Goal: Information Seeking & Learning: Stay updated

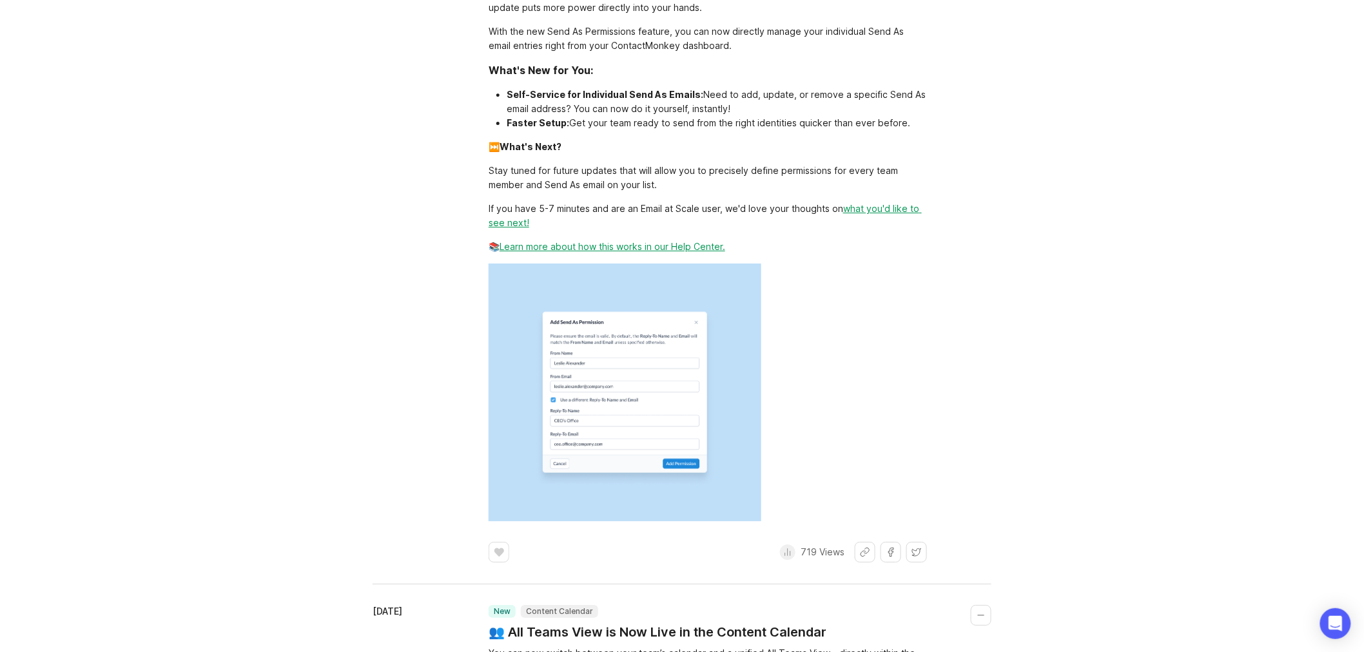
scroll to position [1719, 0]
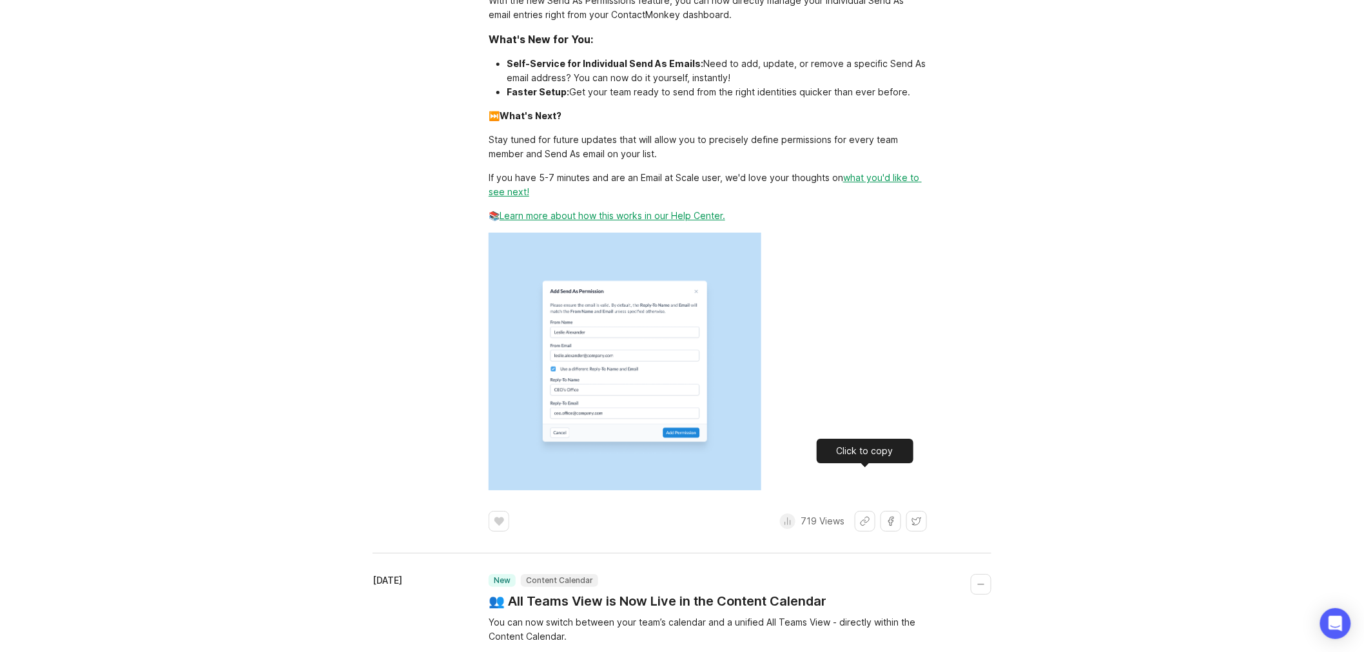
click at [860, 511] on button "Share link" at bounding box center [865, 521] width 21 height 21
click at [1090, 358] on div "Changelog Follow up on the latest improvements and updates. RSS Filters [DATE] …" at bounding box center [682, 643] width 1364 height 4553
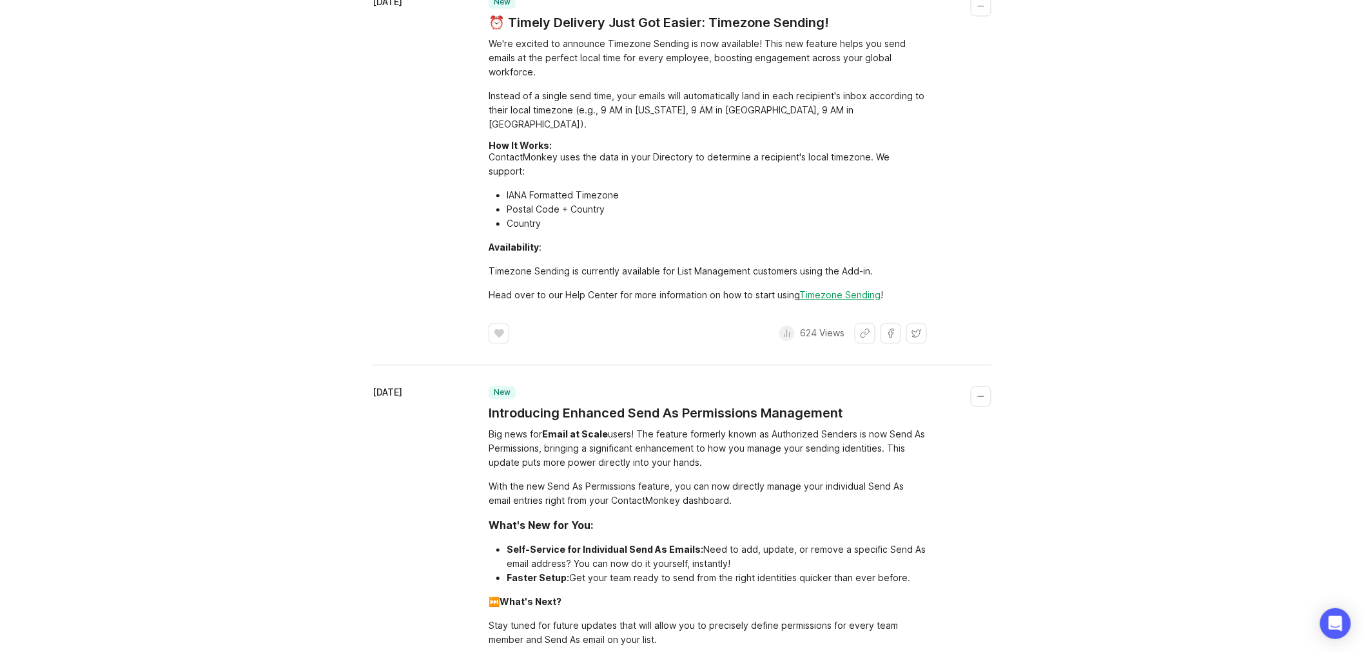
scroll to position [1003, 0]
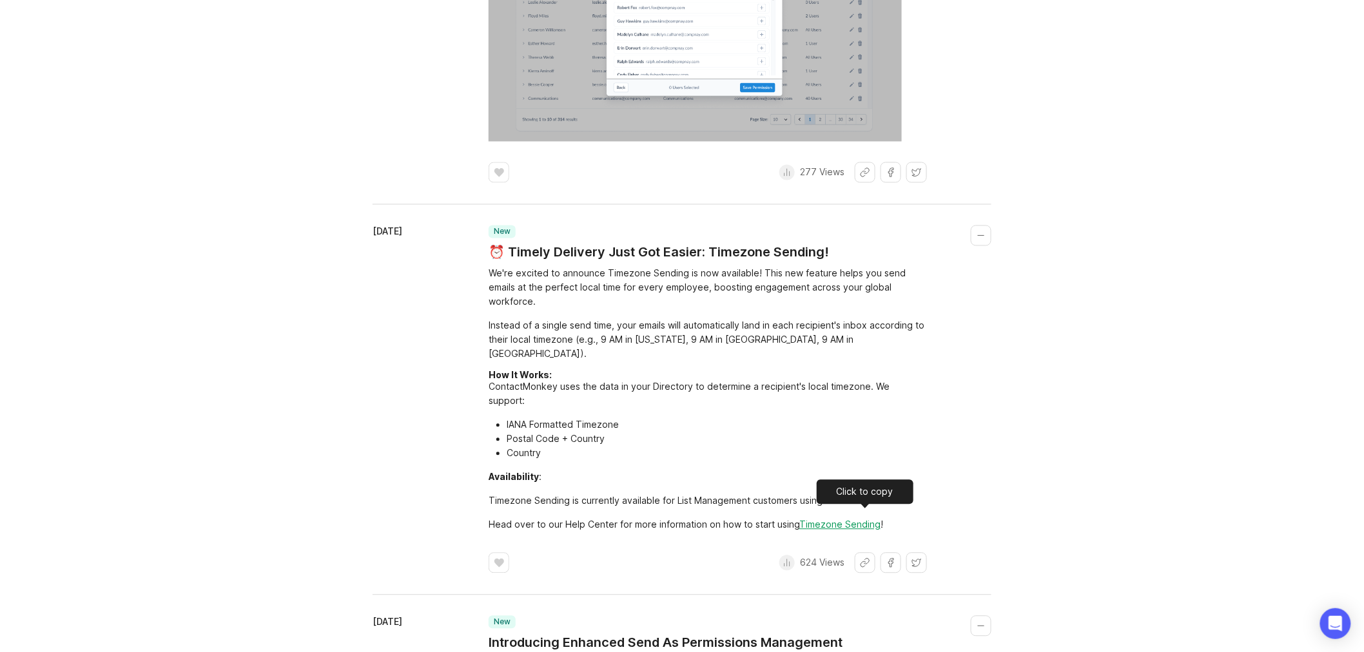
click at [859, 553] on button "Share link" at bounding box center [865, 563] width 21 height 21
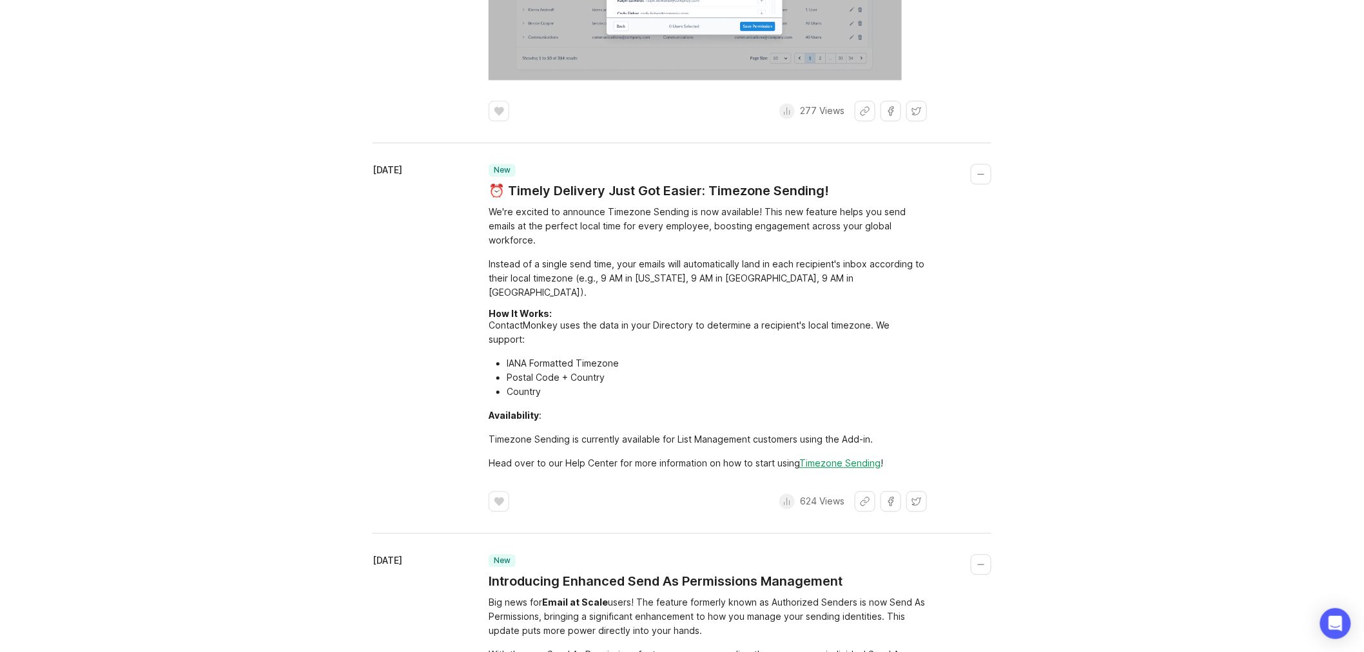
scroll to position [1074, 0]
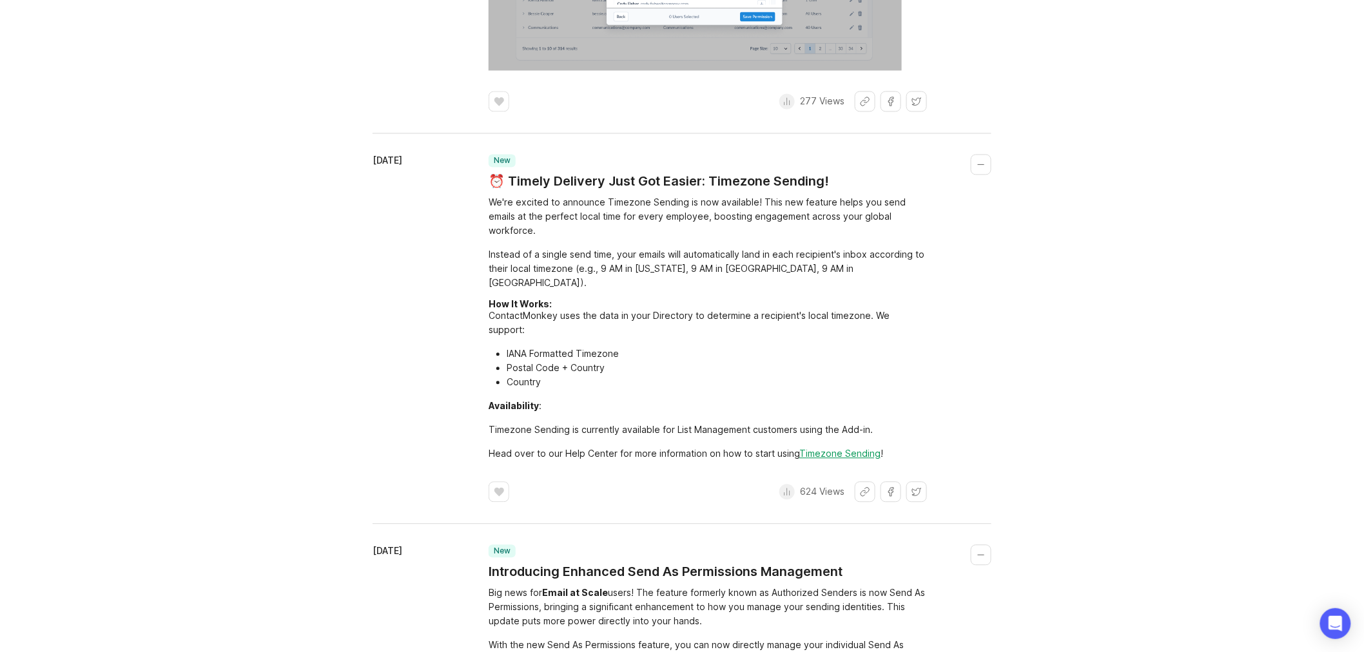
drag, startPoint x: 1165, startPoint y: 413, endPoint x: 1121, endPoint y: 471, distance: 73.6
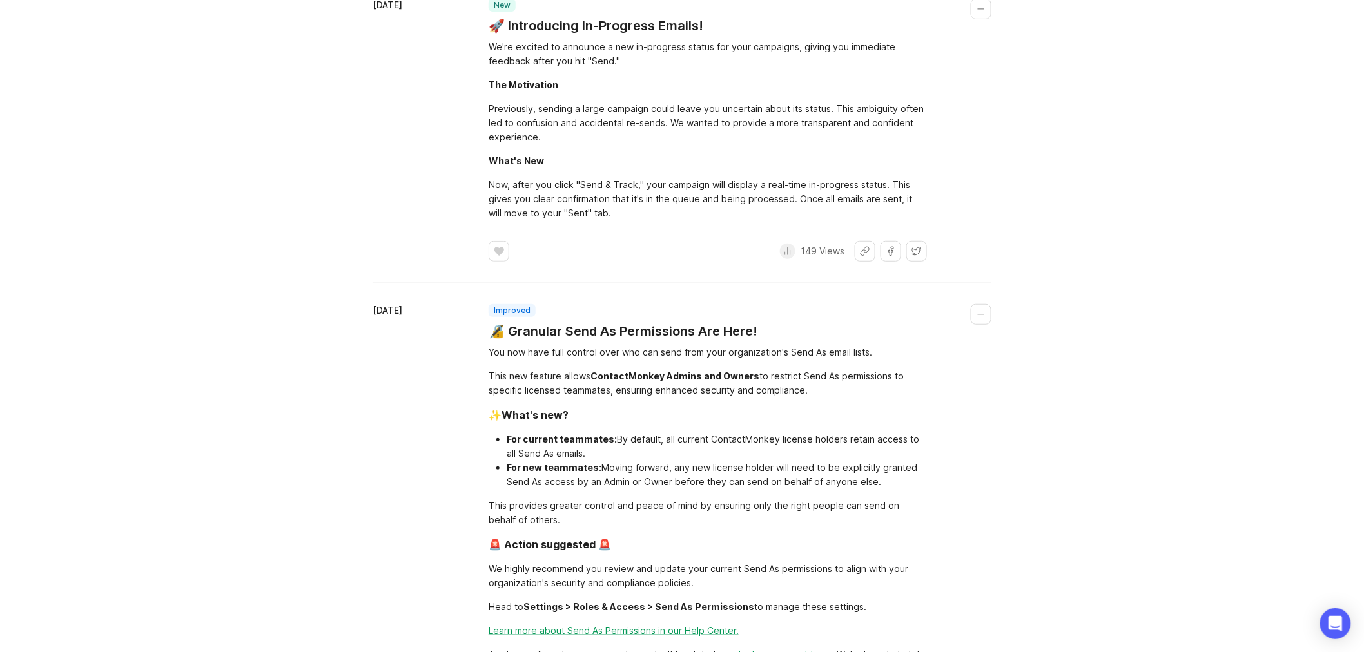
scroll to position [0, 0]
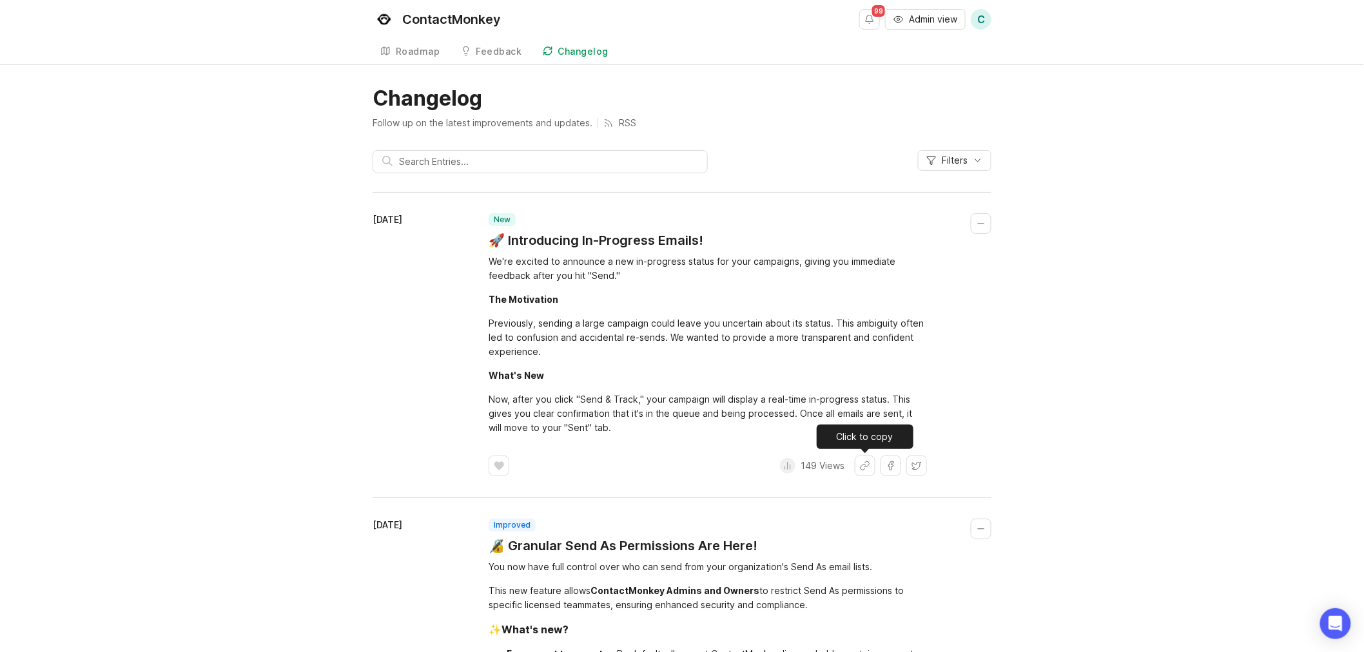
click at [861, 465] on button "Share link" at bounding box center [865, 466] width 21 height 21
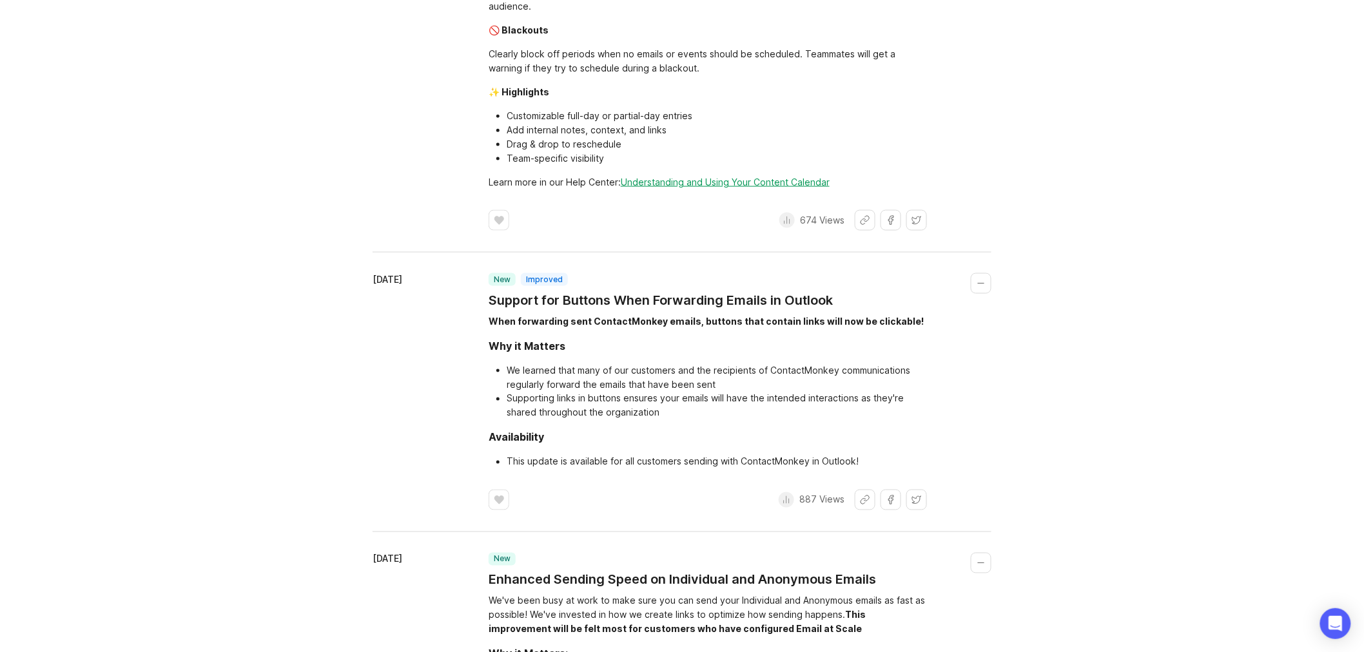
scroll to position [2722, 0]
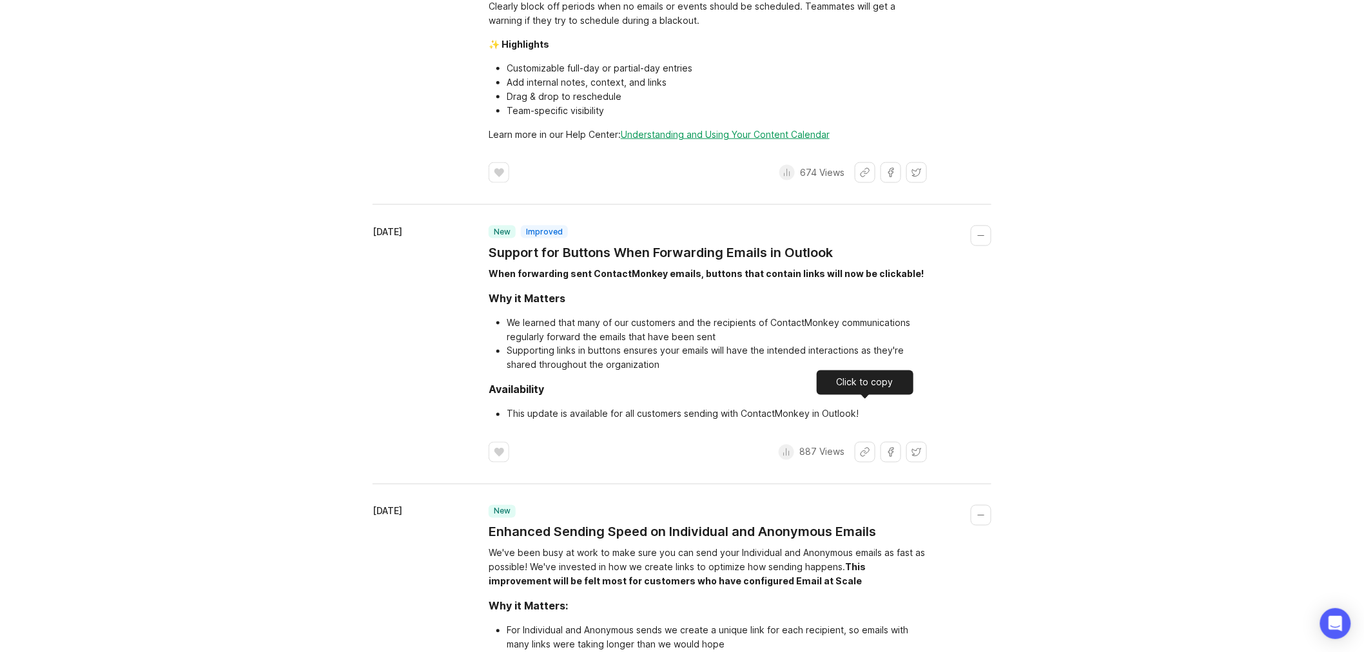
click at [861, 442] on button "Share link" at bounding box center [865, 452] width 21 height 21
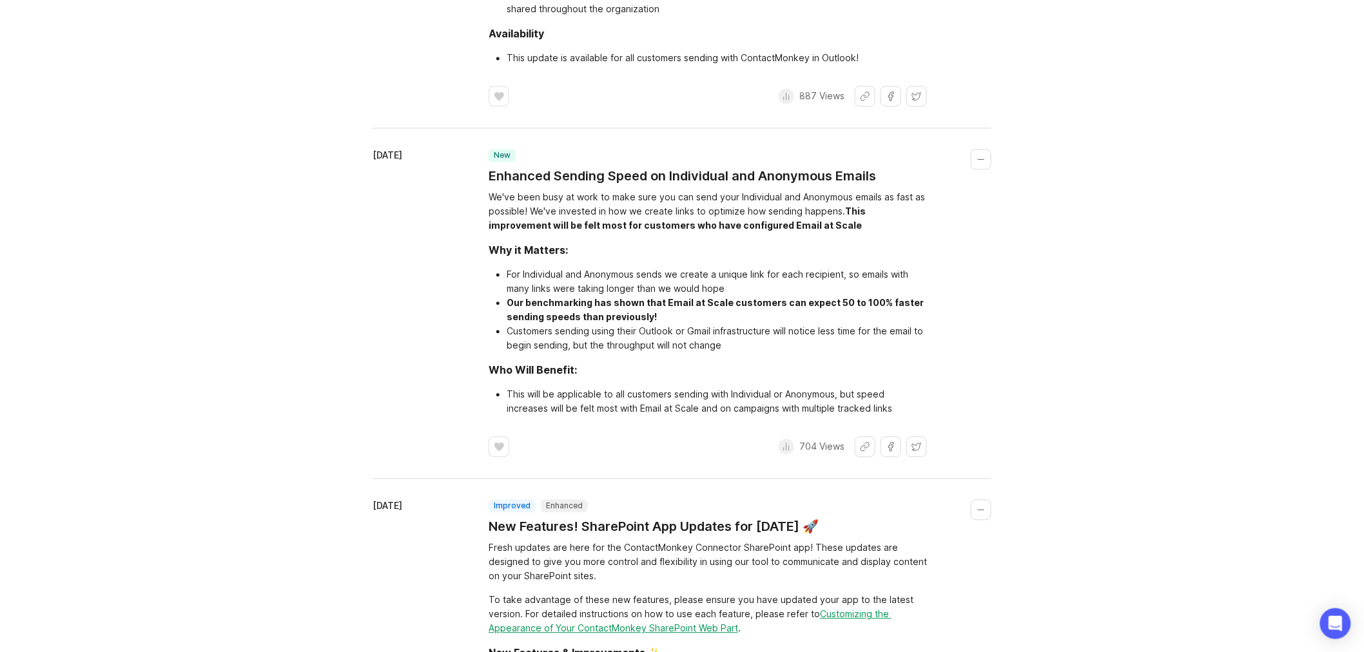
scroll to position [3080, 0]
click at [868, 435] on button "Share link" at bounding box center [865, 445] width 21 height 21
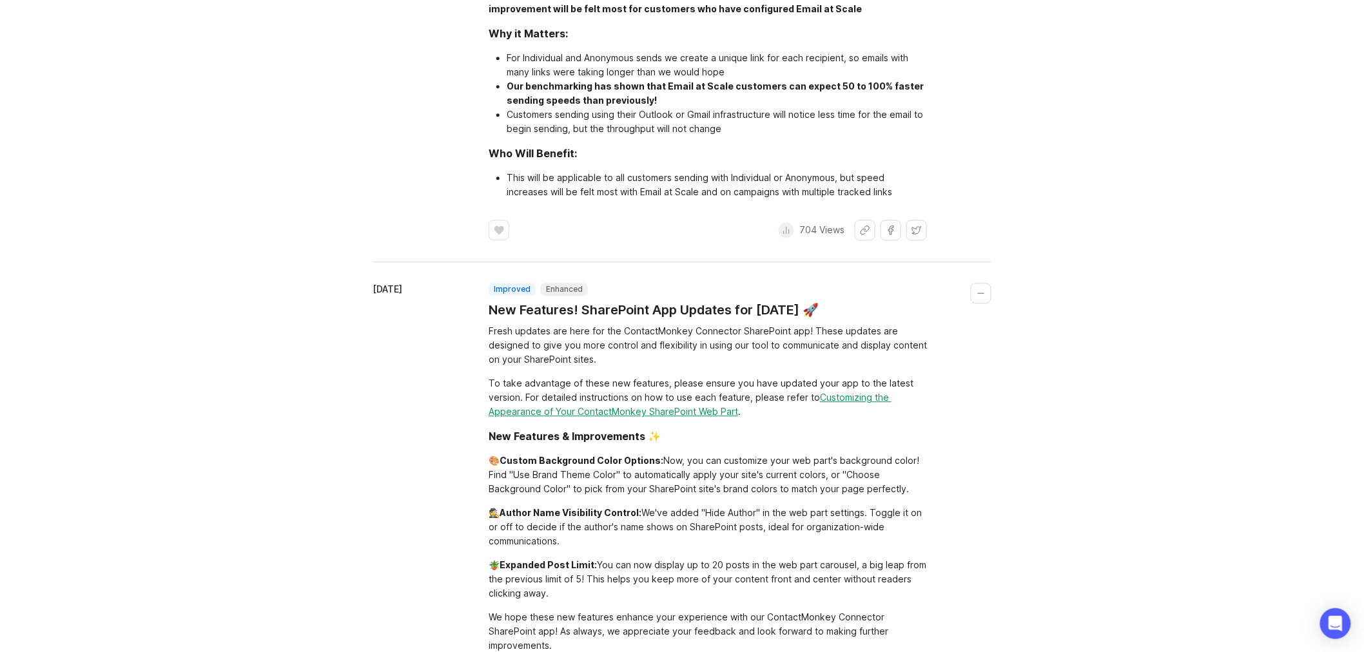
scroll to position [3367, 0]
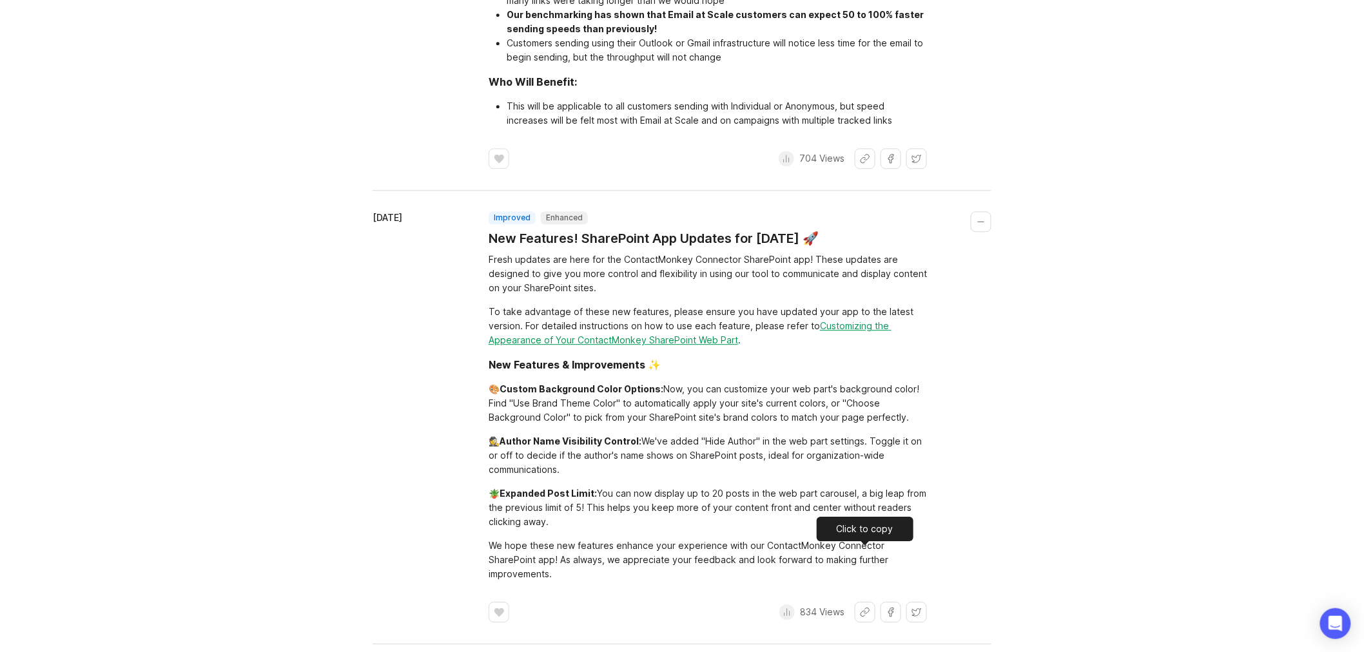
click at [867, 602] on button "Share link" at bounding box center [865, 612] width 21 height 21
click at [892, 435] on div "🕵️ Author Name Visibility Control: We've added "Hide Author" in the web part se…" at bounding box center [708, 456] width 438 height 43
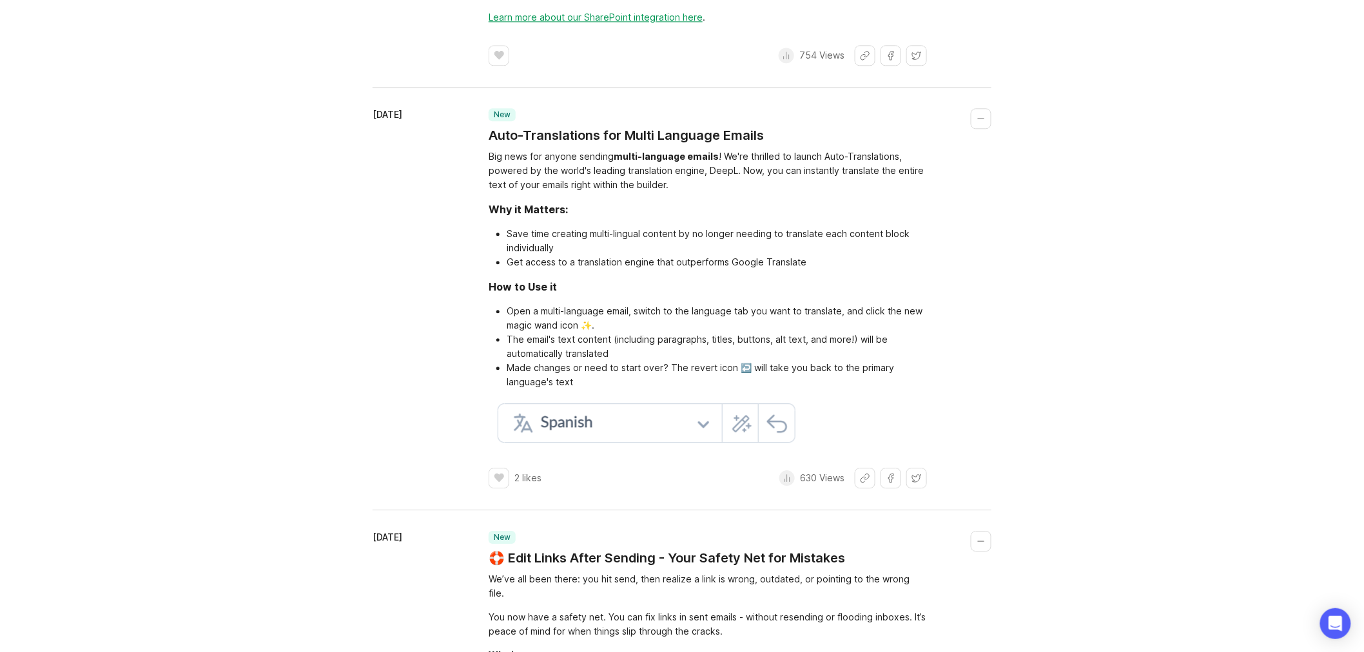
scroll to position [5516, 0]
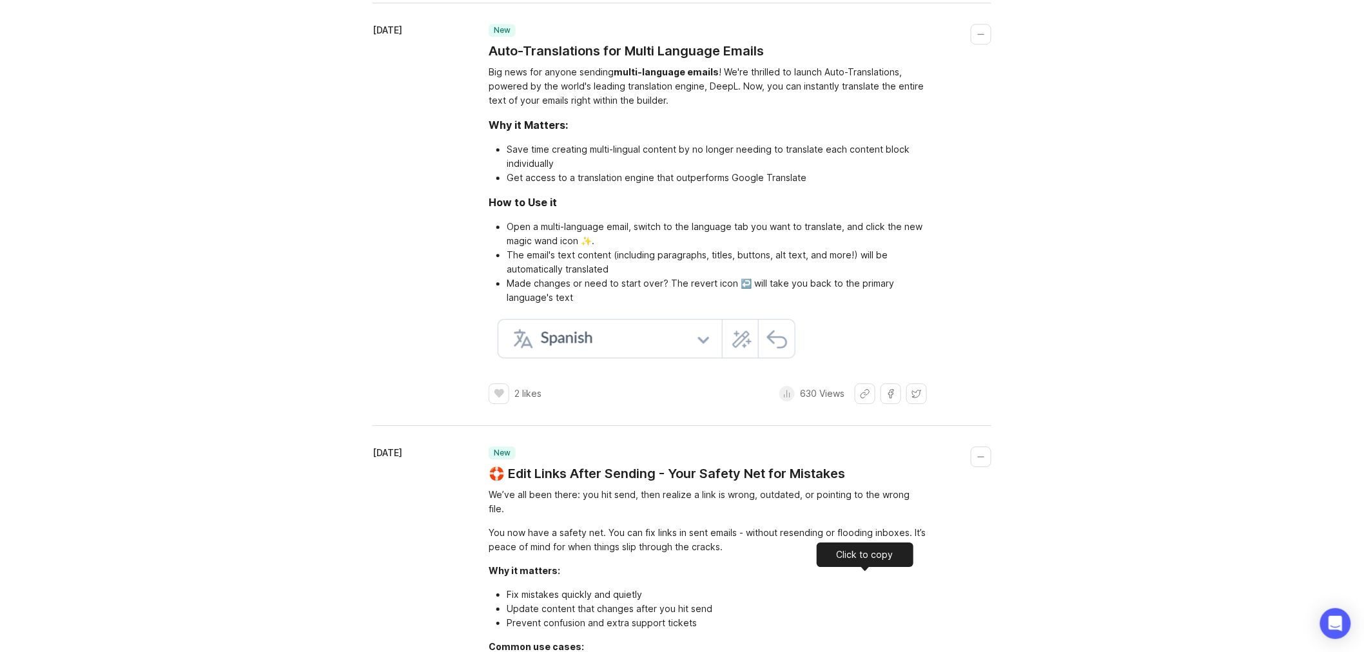
click at [867, 404] on button "Share link" at bounding box center [865, 394] width 21 height 21
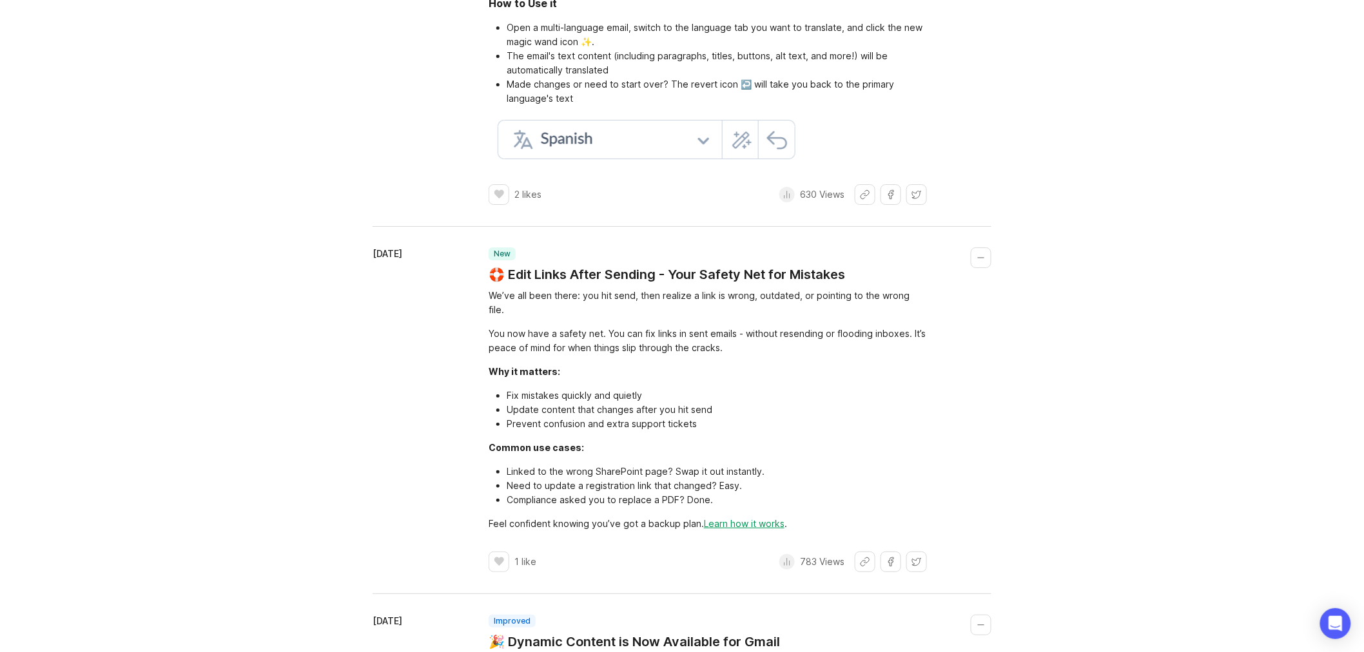
scroll to position [6089, 0]
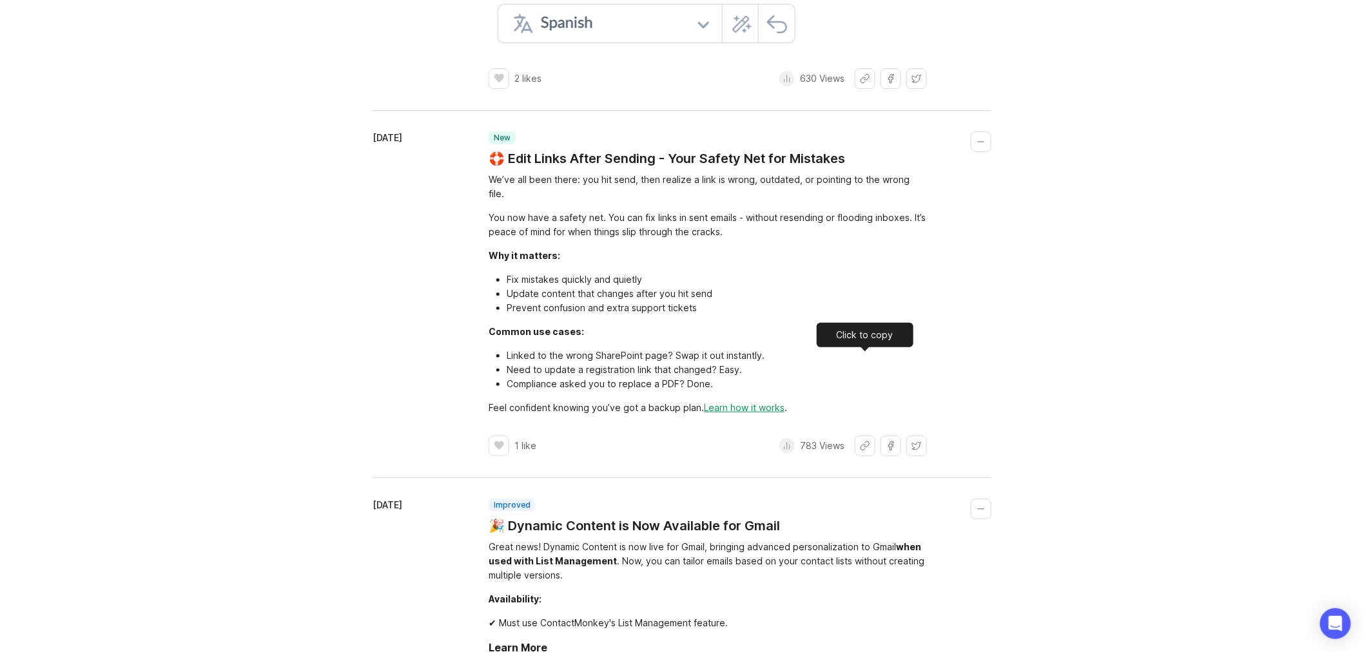
click at [865, 436] on button "Share link" at bounding box center [865, 446] width 21 height 21
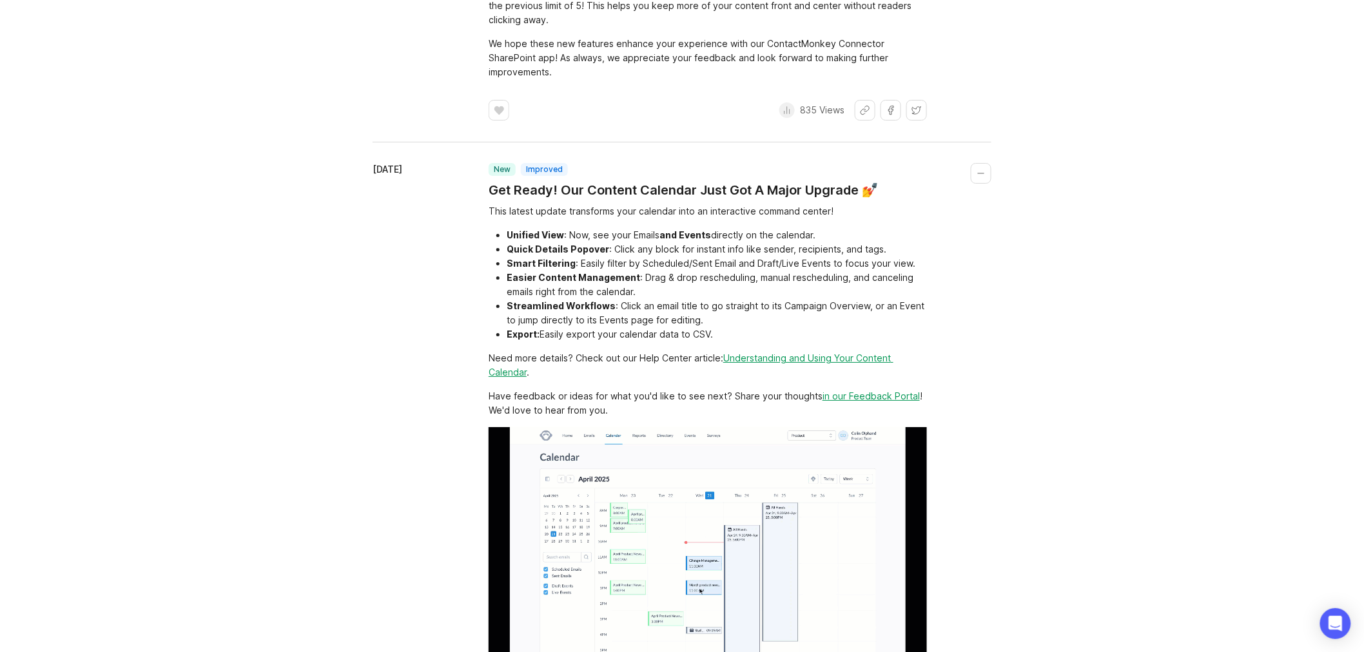
scroll to position [3941, 0]
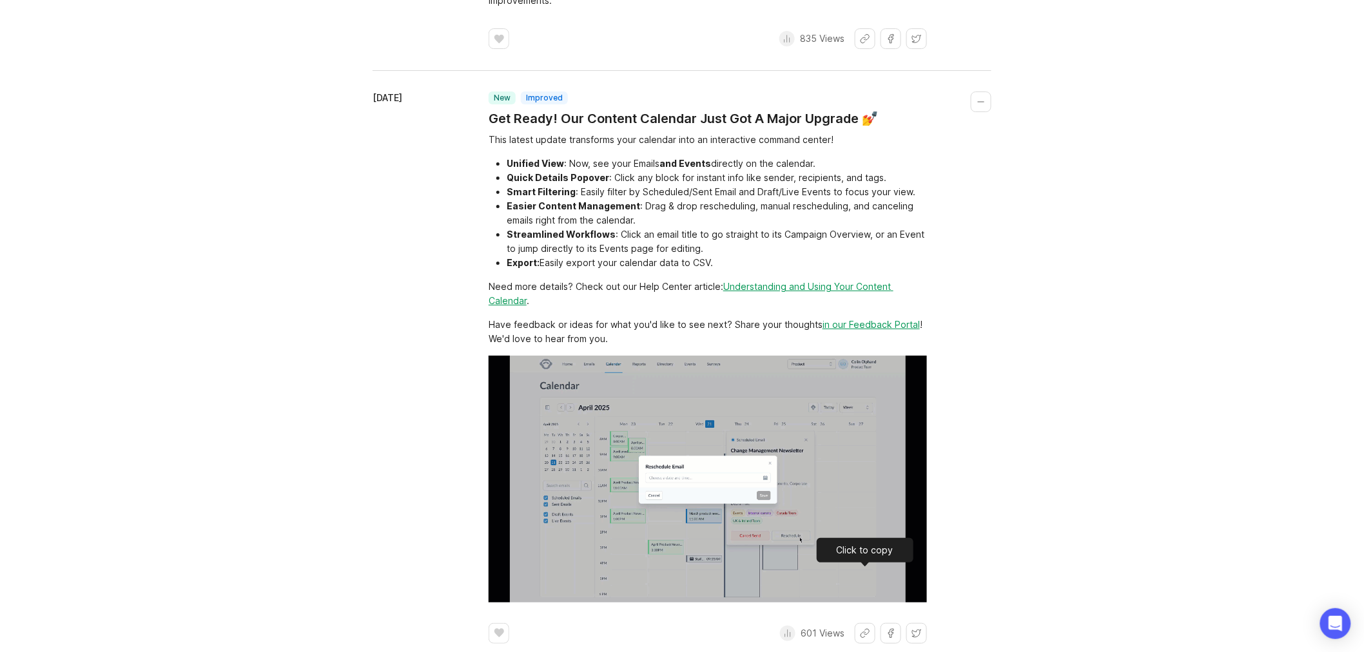
click at [859, 623] on button "Share link" at bounding box center [865, 633] width 21 height 21
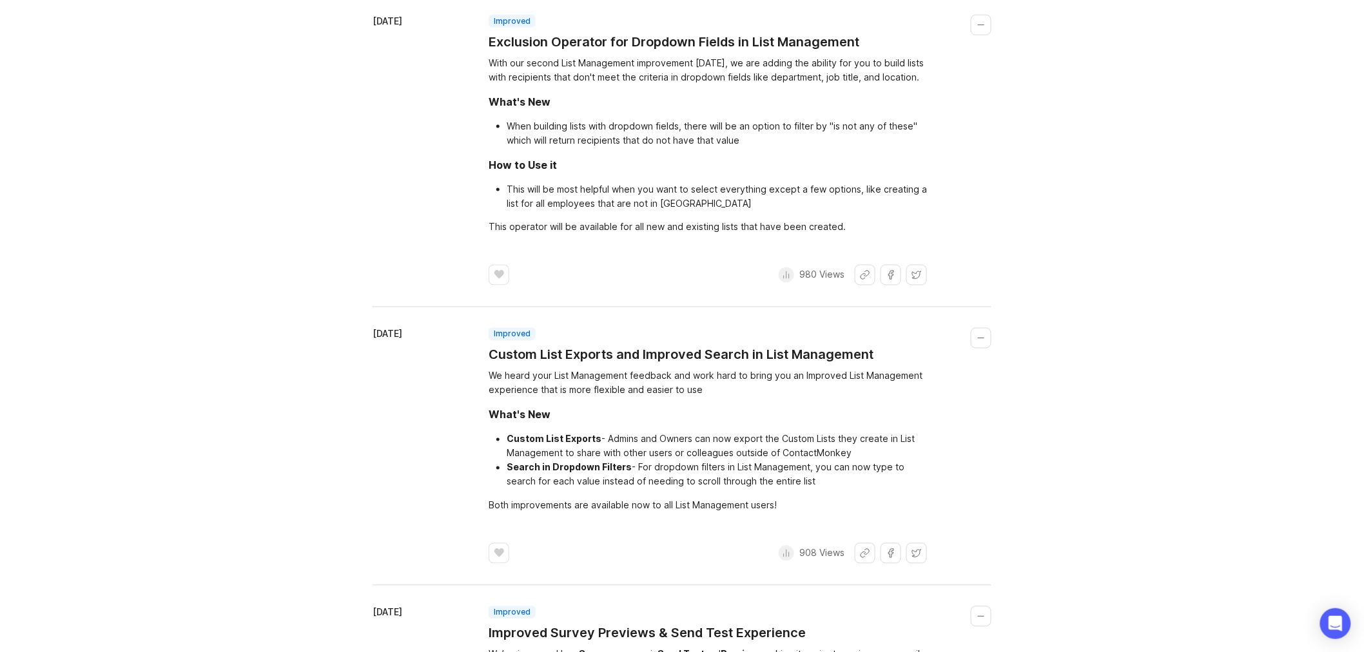
scroll to position [6949, 0]
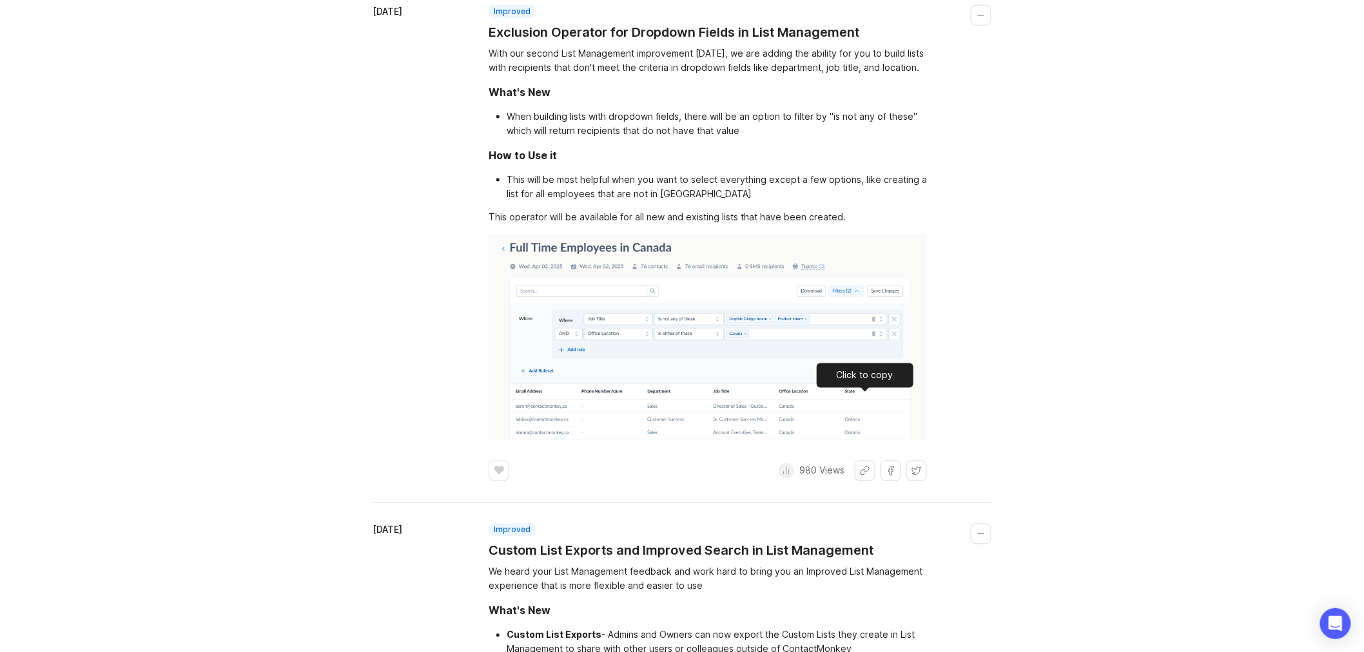
click at [871, 461] on button "Share link" at bounding box center [865, 471] width 21 height 21
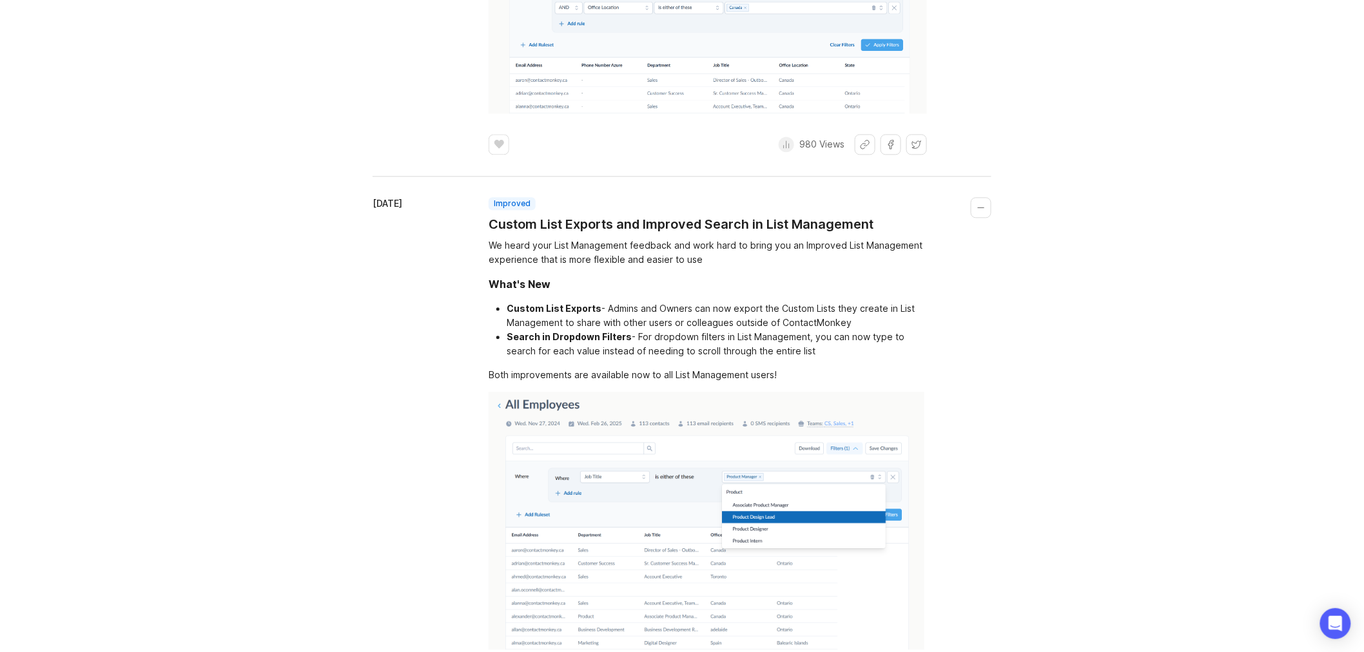
scroll to position [7307, 0]
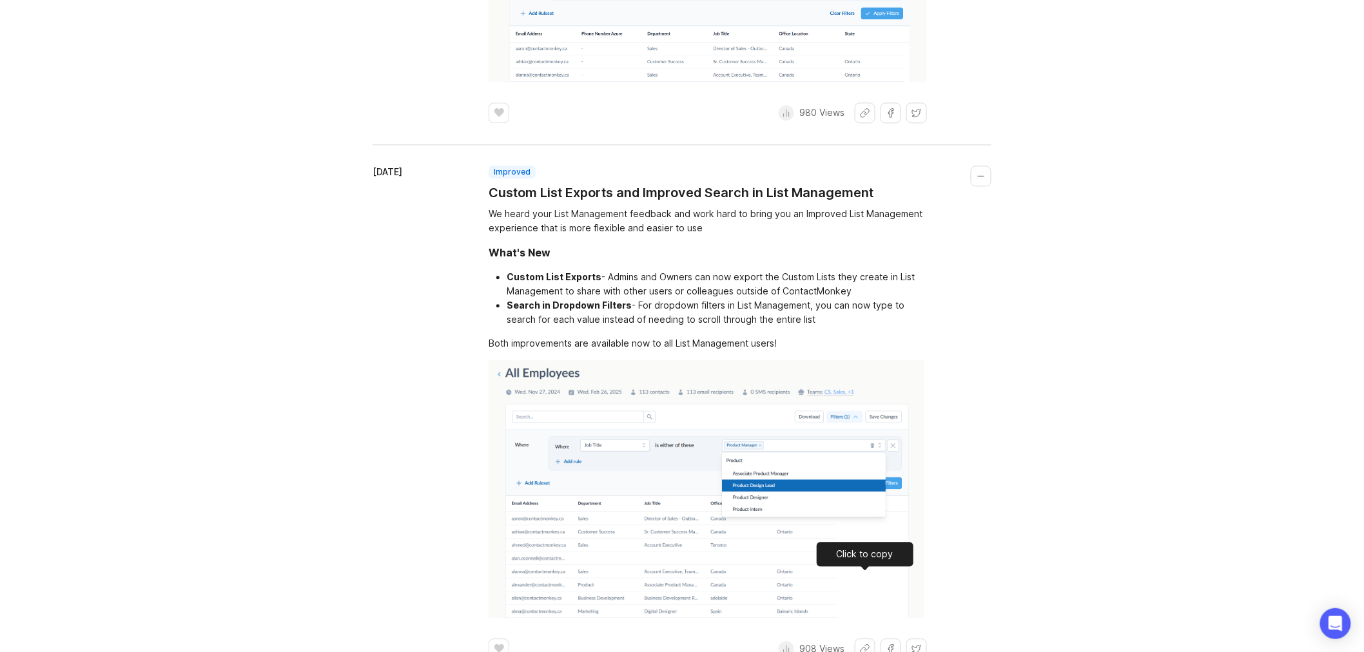
click at [865, 639] on button "Share link" at bounding box center [865, 649] width 21 height 21
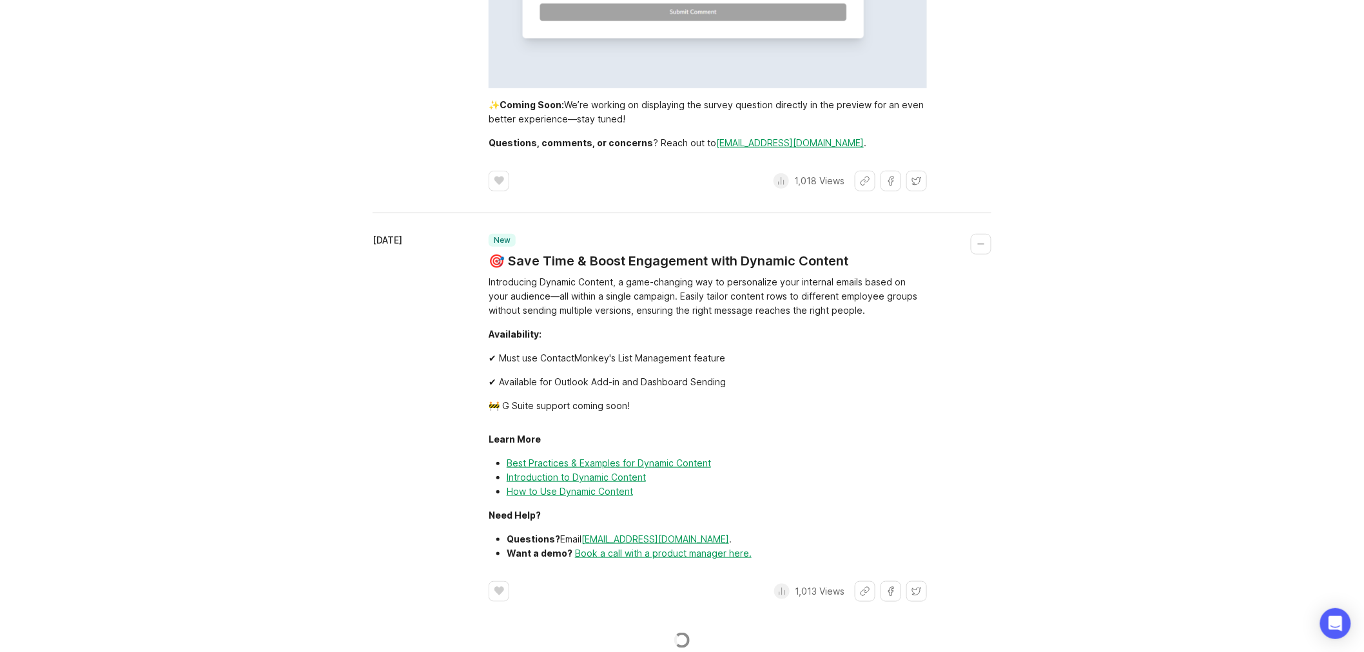
scroll to position [8597, 0]
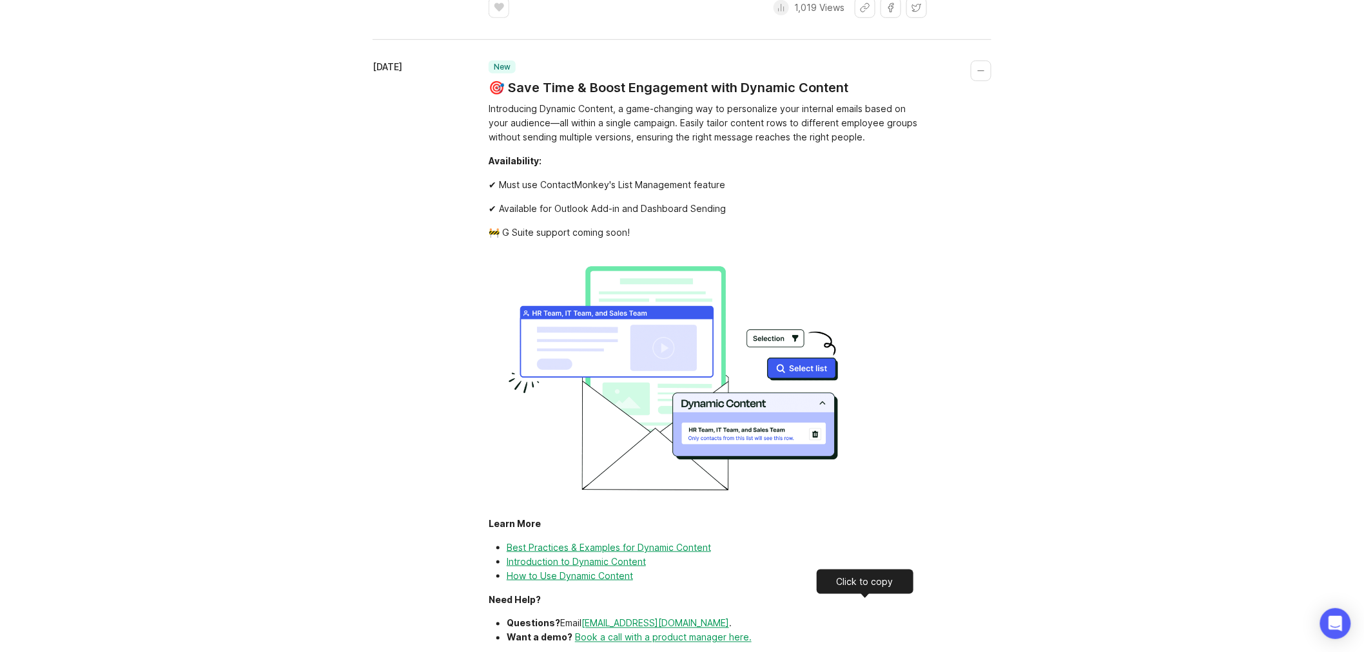
click at [597, 556] on link "Introduction to Dynamic Content" at bounding box center [576, 561] width 139 height 11
